Goal: Find specific page/section

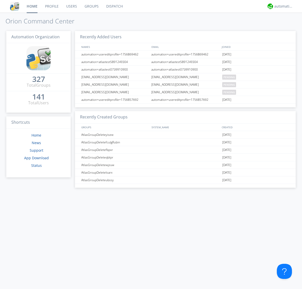
click at [91, 6] on link "Groups" at bounding box center [92, 6] width 22 height 13
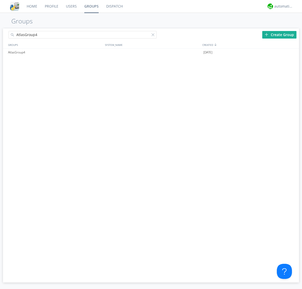
type input "AtlasGroup4"
click at [55, 52] on div "AtlasGroup4" at bounding box center [55, 53] width 97 height 8
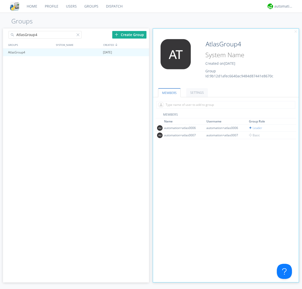
click at [197, 93] on link "SETTINGS" at bounding box center [198, 92] width 22 height 9
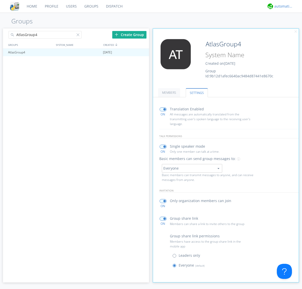
click at [283, 6] on div "automation+atlas" at bounding box center [284, 6] width 19 height 5
